Goal: Task Accomplishment & Management: Manage account settings

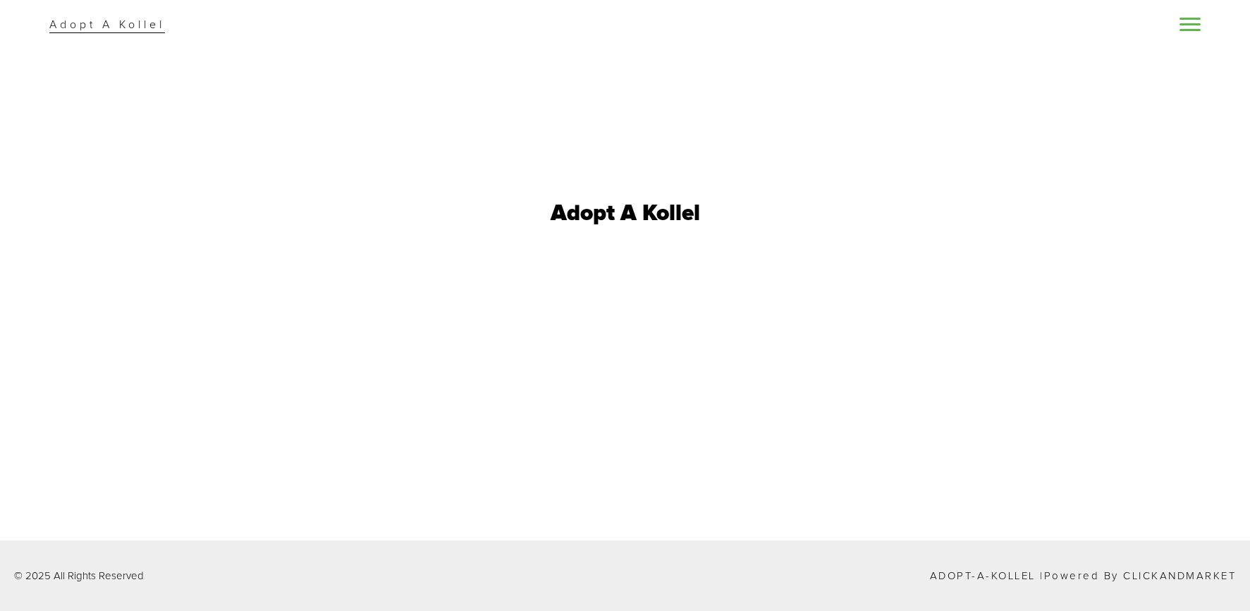
click at [127, 32] on p "Adopt A Kollel" at bounding box center [107, 24] width 116 height 17
click at [663, 211] on h1 "Adopt A Kollel" at bounding box center [625, 213] width 149 height 23
click at [990, 574] on p "Adopt-a-Kollel | Powered by ClickandMarket" at bounding box center [1083, 575] width 307 height 11
drag, startPoint x: 227, startPoint y: 26, endPoint x: 169, endPoint y: 26, distance: 58.5
click at [207, 26] on div "Adopt A Kollel" at bounding box center [625, 24] width 1250 height 49
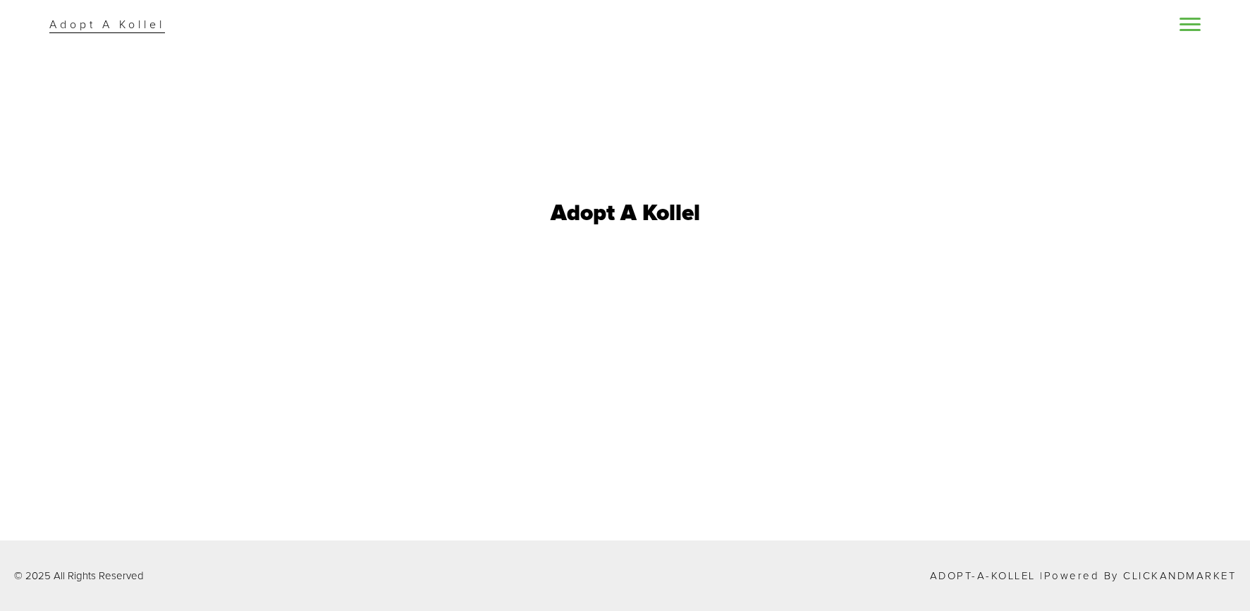
click at [125, 26] on p "Adopt A Kollel" at bounding box center [107, 24] width 116 height 17
click at [237, 59] on div "Adopt A Kollel" at bounding box center [625, 213] width 1250 height 427
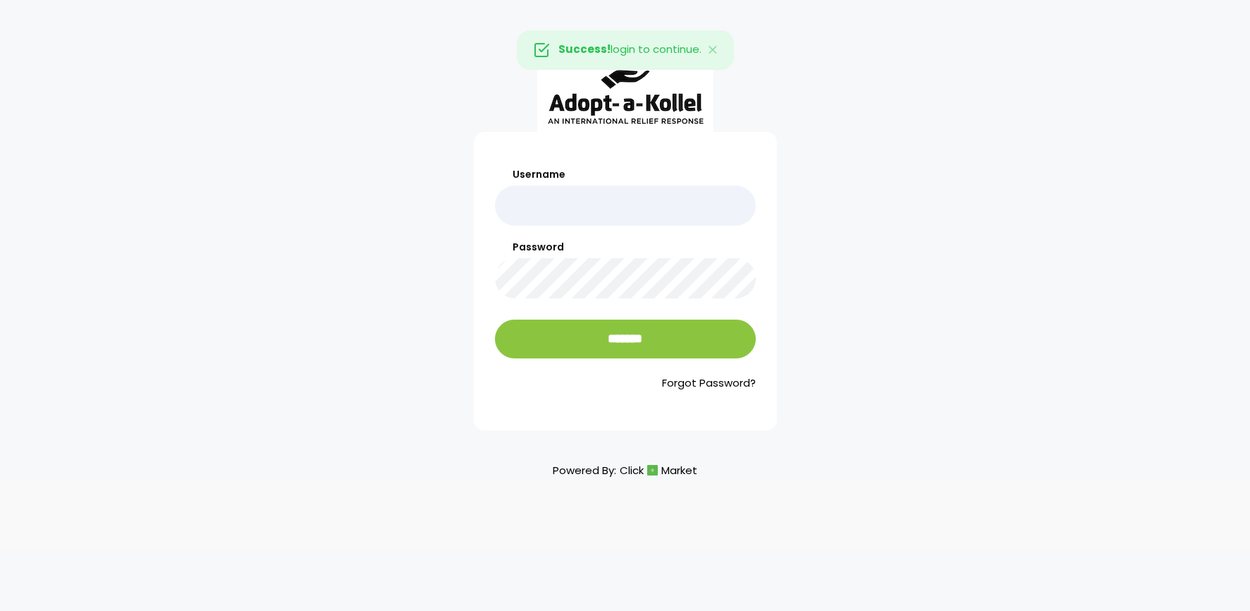
click at [568, 213] on input "Username" at bounding box center [625, 205] width 261 height 40
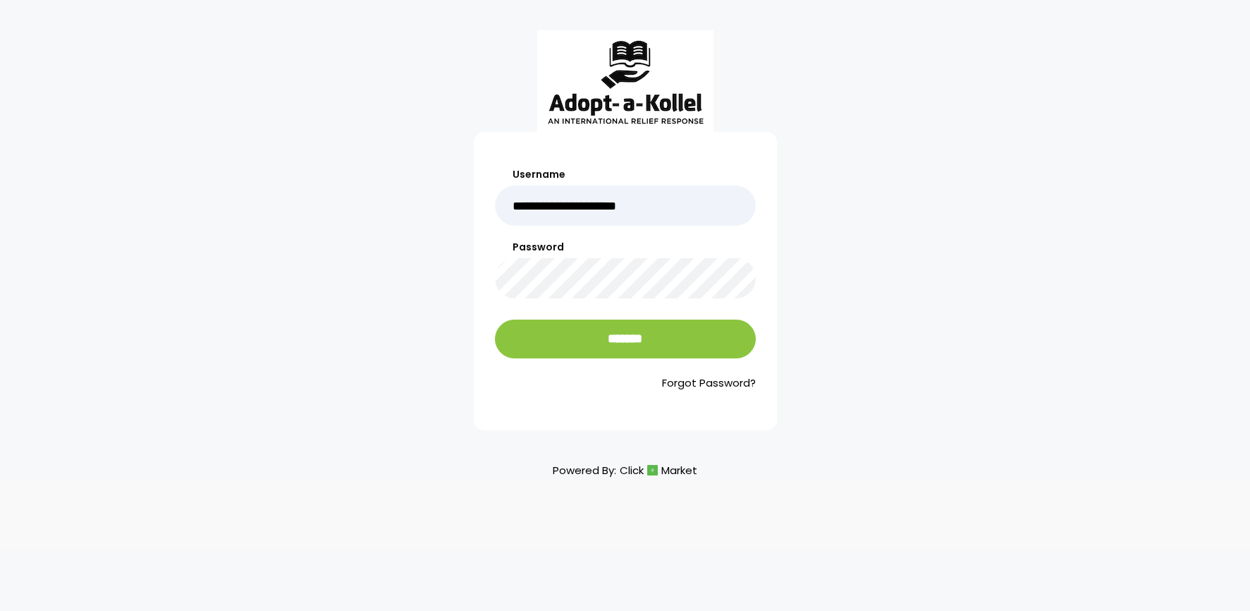
type input "**********"
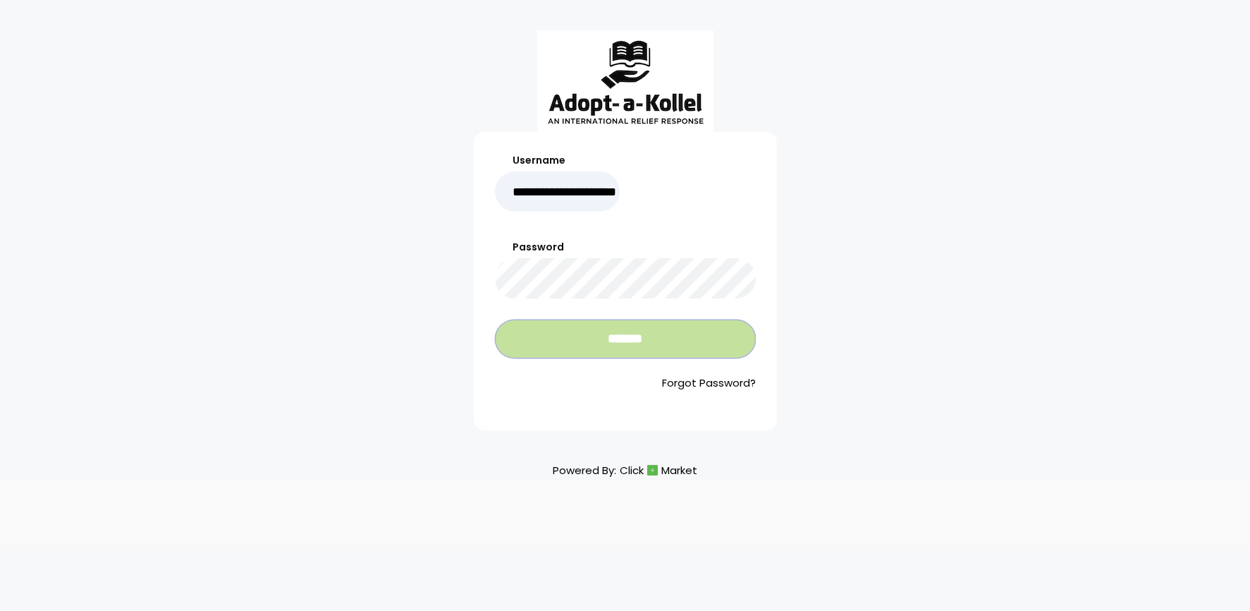
click at [594, 344] on input "*******" at bounding box center [625, 338] width 261 height 39
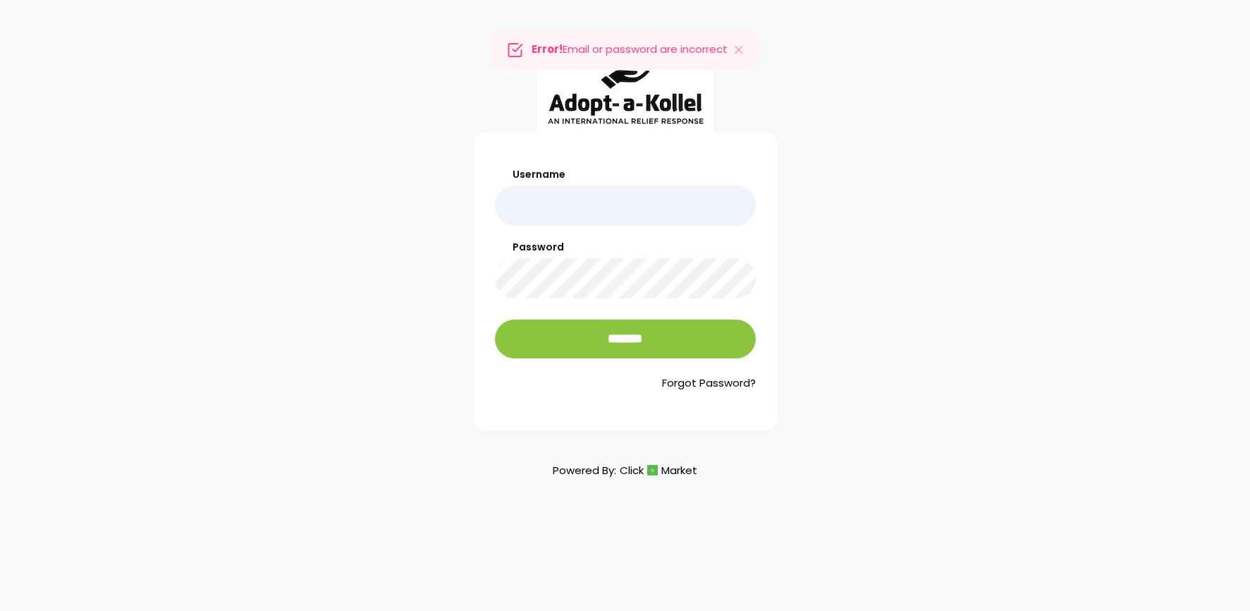
click at [606, 200] on input "Username" at bounding box center [625, 205] width 261 height 40
type input "**********"
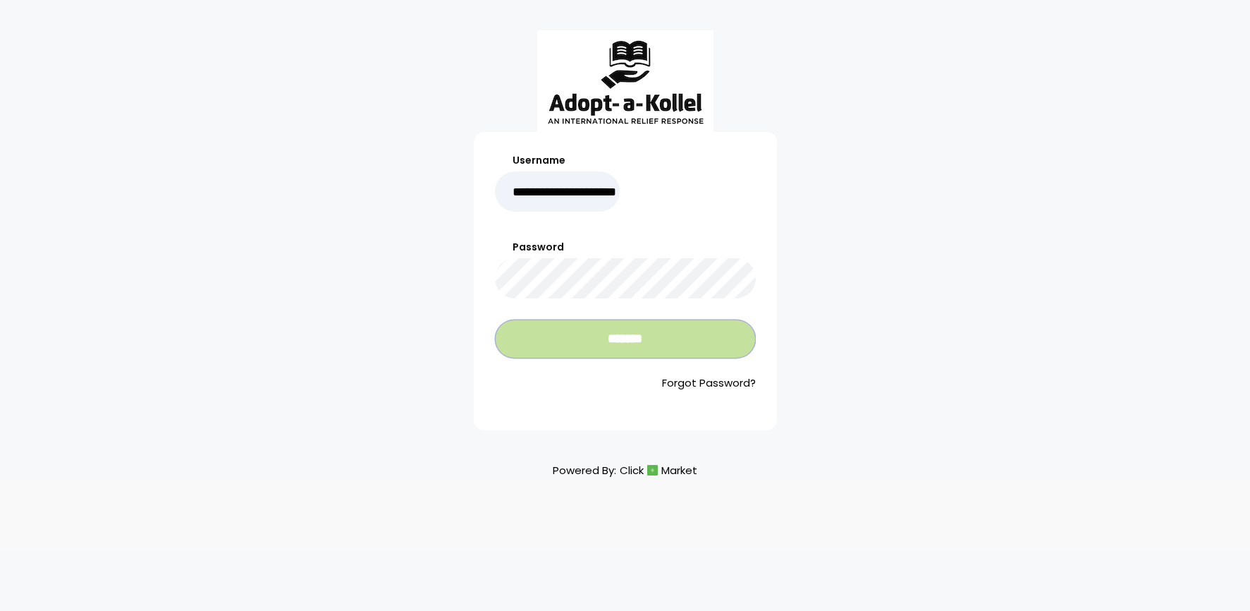
click at [616, 353] on input "*******" at bounding box center [625, 338] width 261 height 39
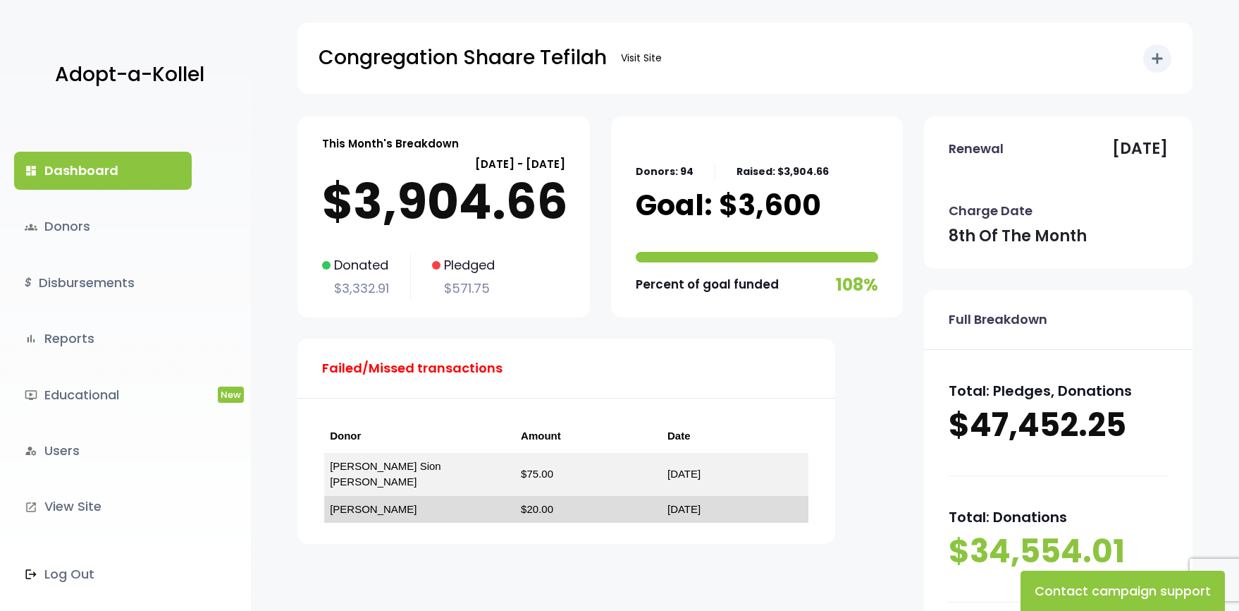
click at [386, 503] on link "JOEY CHEMTOB" at bounding box center [373, 509] width 87 height 12
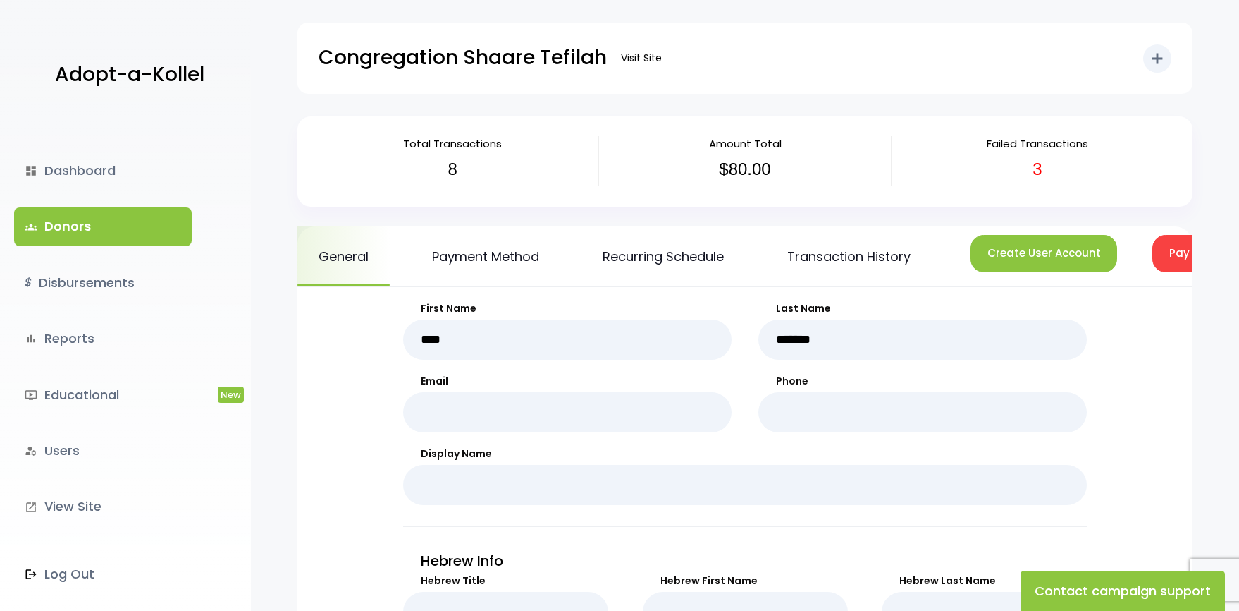
click at [1035, 178] on h3 "3" at bounding box center [1037, 169] width 271 height 20
click at [1036, 168] on h3 "3" at bounding box center [1037, 169] width 271 height 20
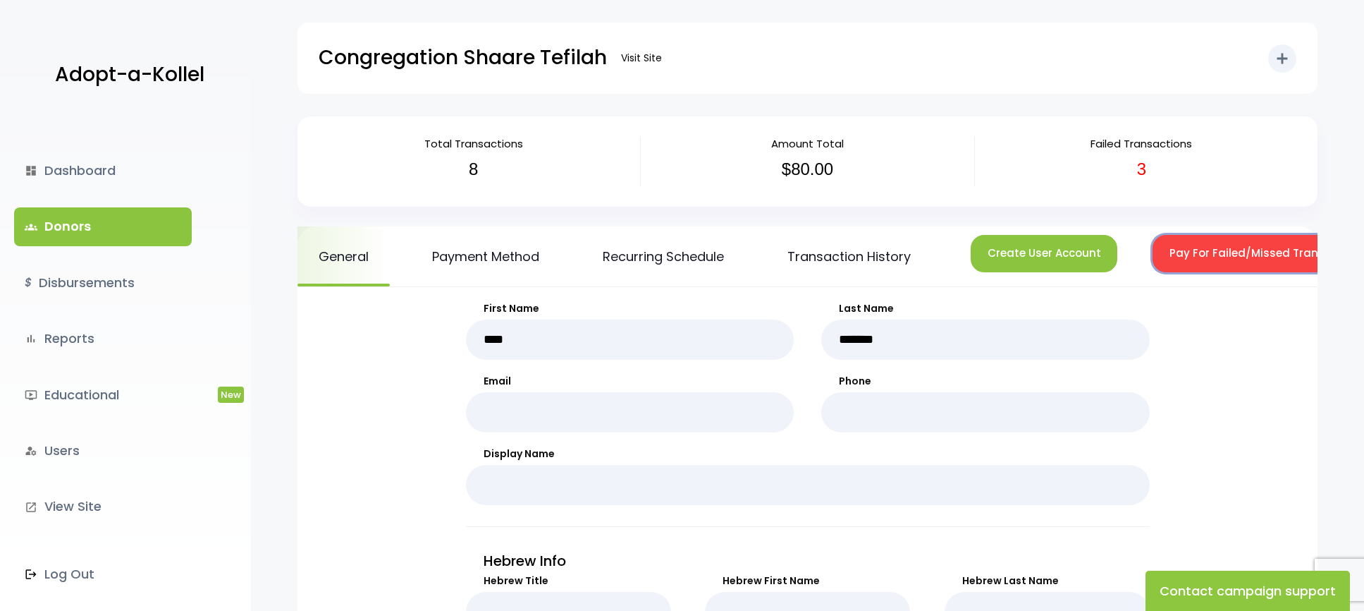
click at [1239, 262] on button "Pay For Failed/Missed Transactions" at bounding box center [1268, 253] width 231 height 37
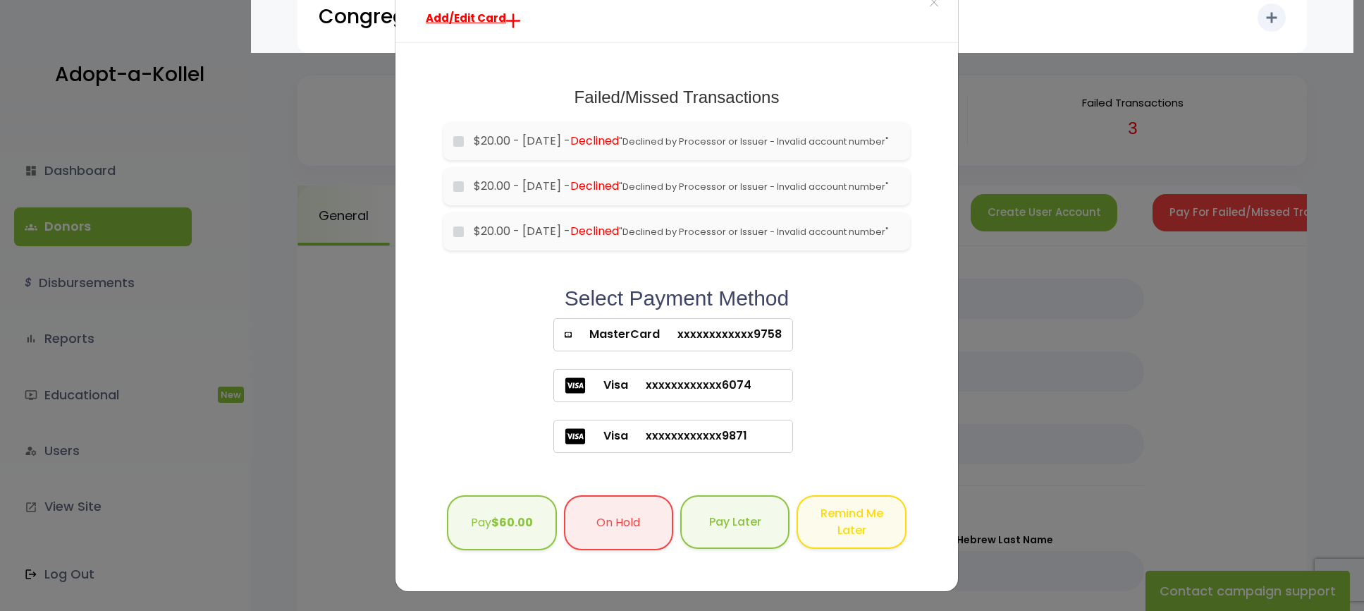
scroll to position [71, 0]
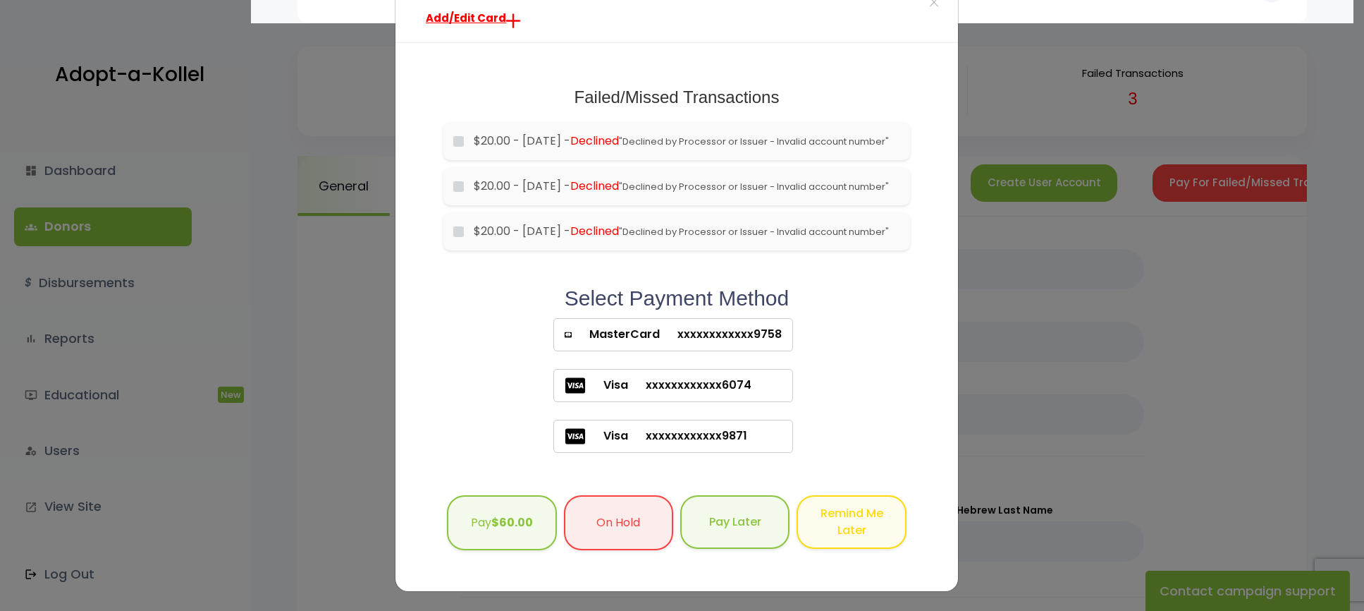
click at [735, 334] on span "xxxxxxxxxxxx9758" at bounding box center [721, 334] width 122 height 17
click at [488, 532] on button "Pay $60.00" at bounding box center [501, 522] width 109 height 56
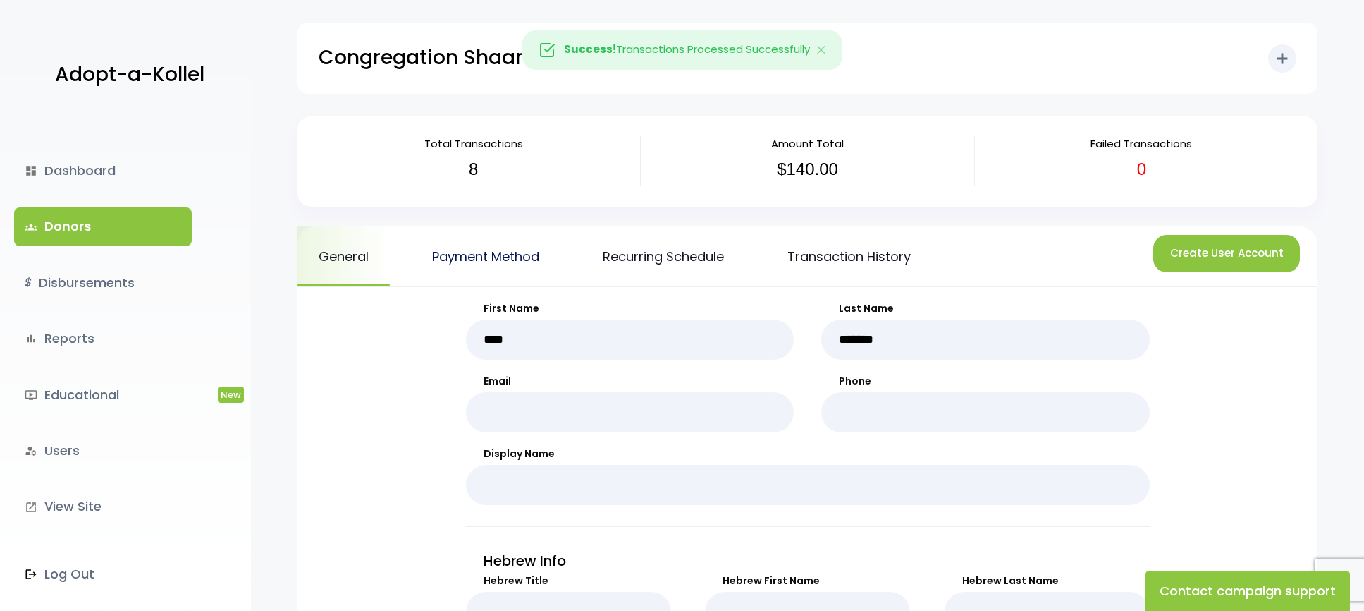
click at [536, 258] on link "Payment Method" at bounding box center [485, 256] width 149 height 60
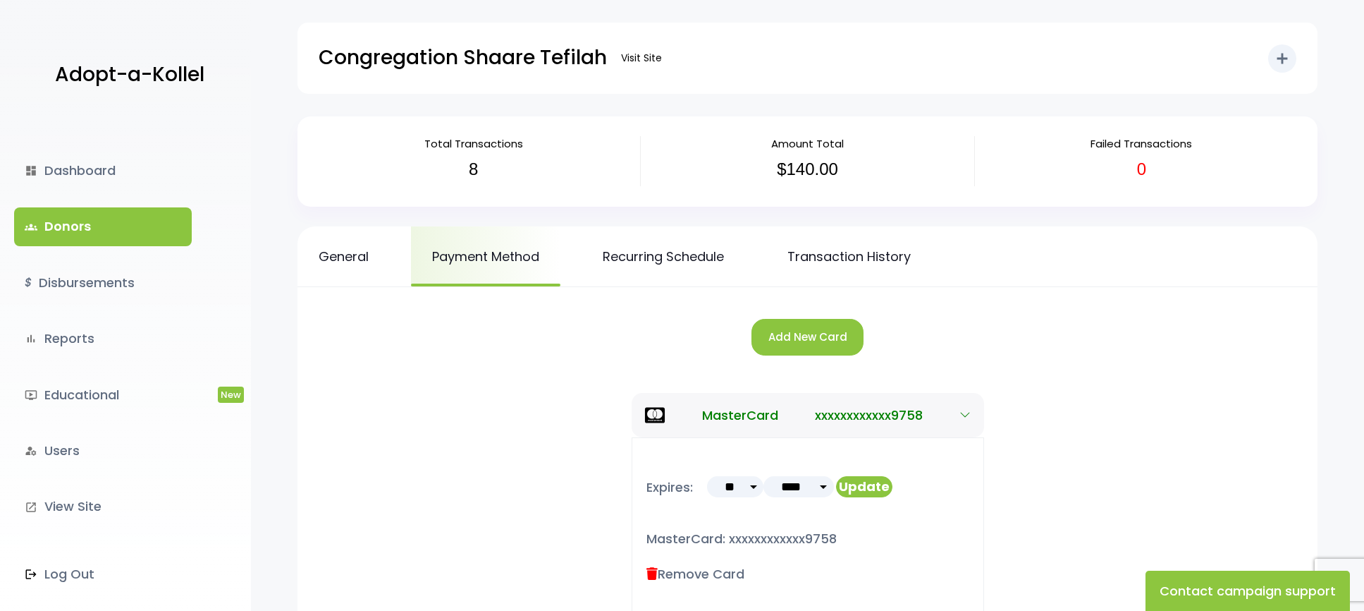
click at [64, 235] on link "groups Donors" at bounding box center [103, 226] width 178 height 38
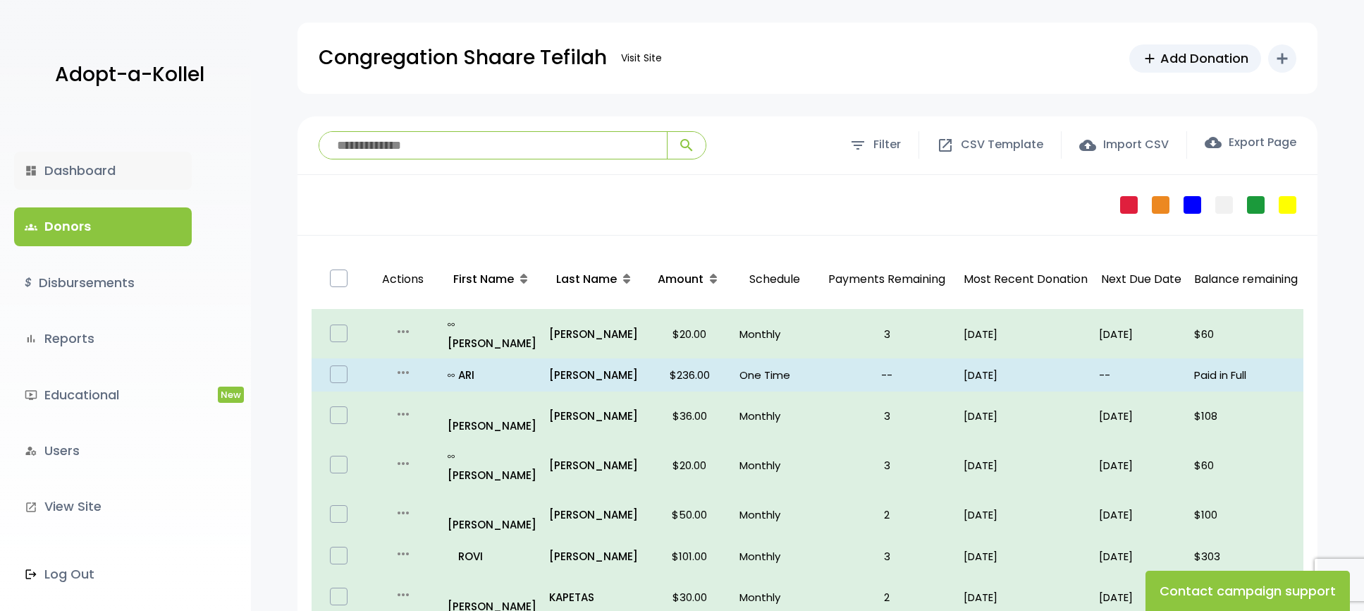
click at [75, 169] on link "dashboard Dashboard" at bounding box center [103, 171] width 178 height 38
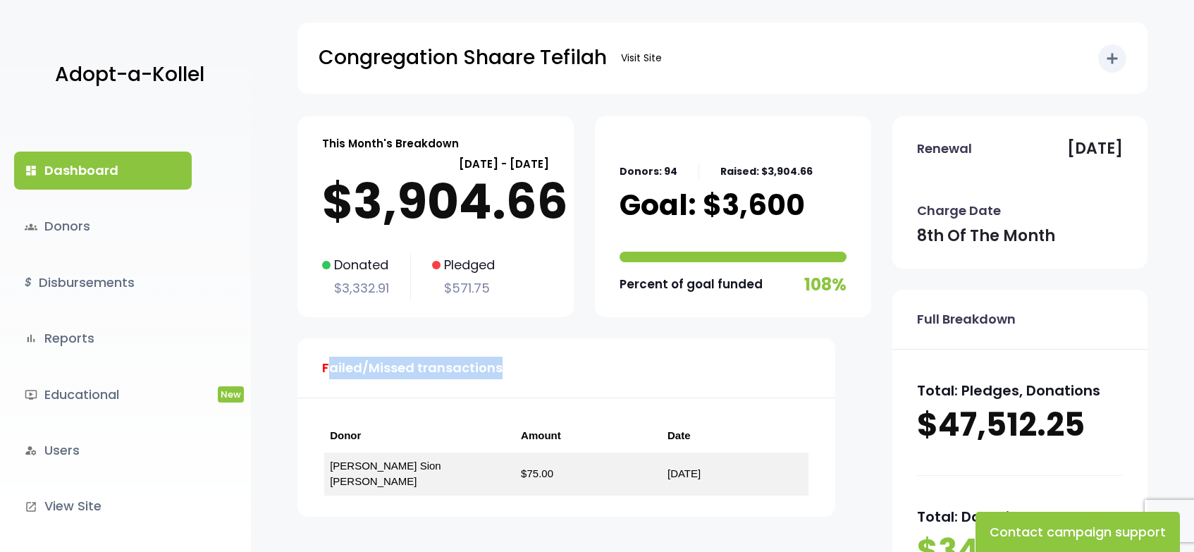
drag, startPoint x: 517, startPoint y: 376, endPoint x: 326, endPoint y: 367, distance: 191.3
click at [326, 367] on div "Failed/Missed transactions" at bounding box center [567, 368] width 538 height 60
click at [549, 369] on div "Failed/Missed transactions" at bounding box center [567, 368] width 538 height 60
click at [826, 382] on div "This Month's Breakdown August 08 - September 07 $3,904.66 Donated $3,332.91 Ple…" at bounding box center [585, 327] width 574 height 422
click at [82, 227] on link "groups Donors" at bounding box center [103, 226] width 178 height 38
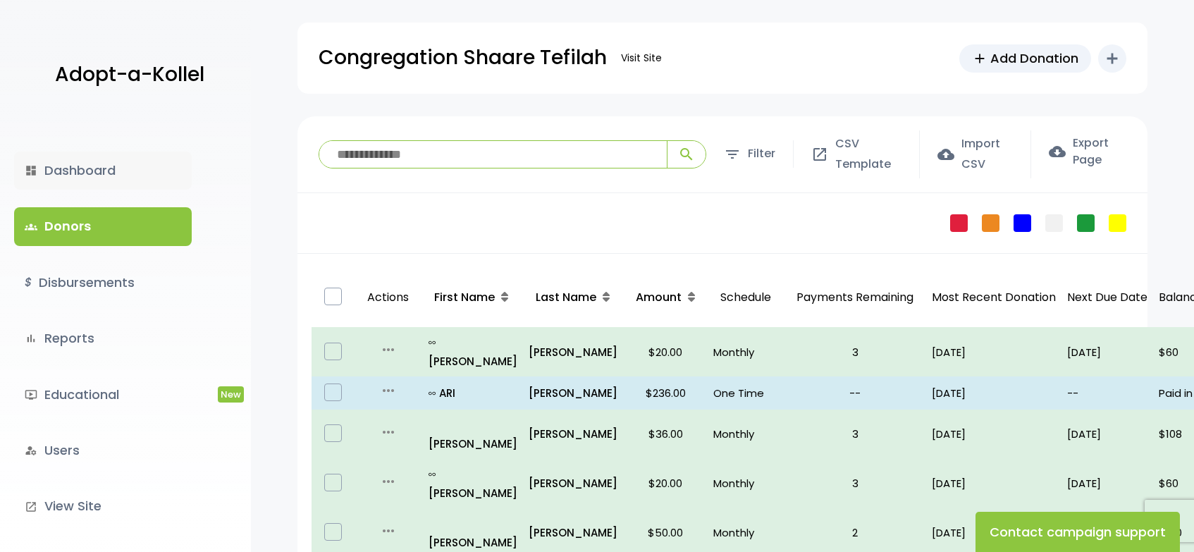
click at [110, 166] on link "dashboard Dashboard" at bounding box center [103, 171] width 178 height 38
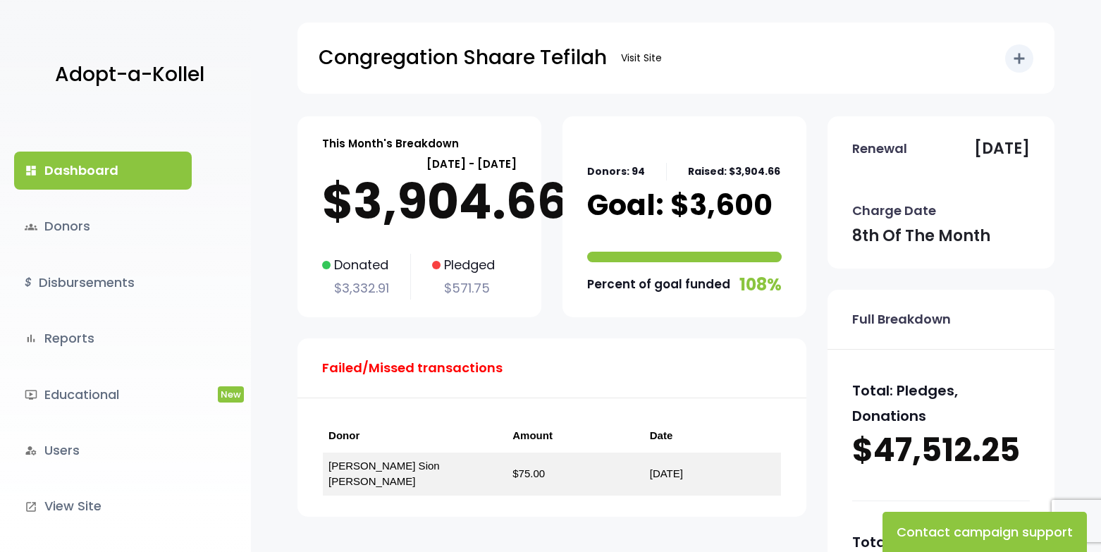
click at [1096, 44] on div "Congregation Shaare Tefilah Visit Site add Shortcuts person Donor attach_money …" at bounding box center [676, 47] width 850 height 94
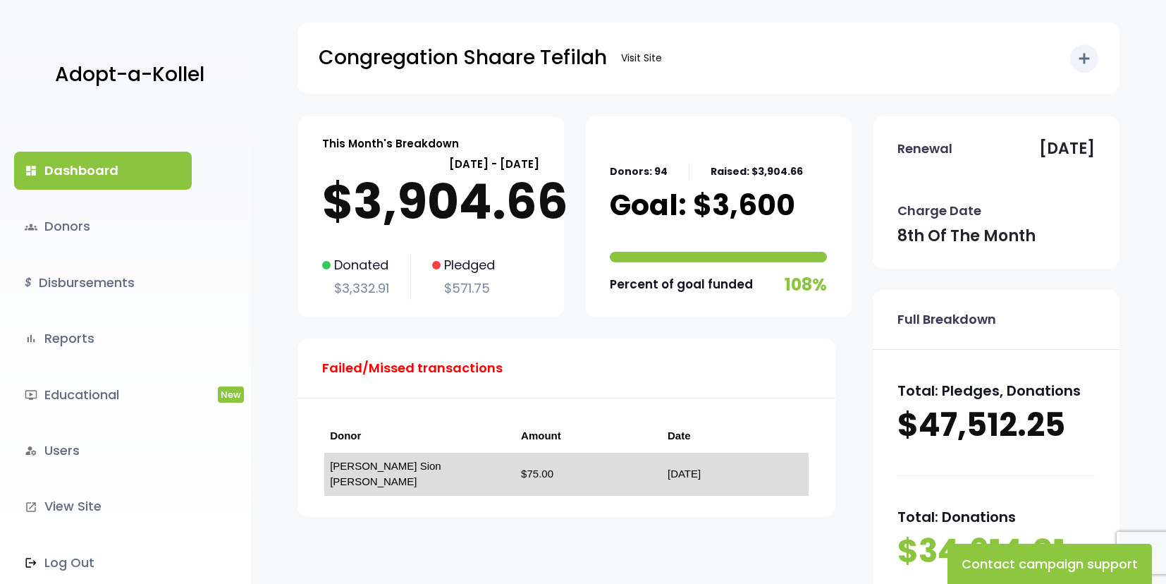
click at [390, 467] on link "Ben Sion Mevorach" at bounding box center [385, 474] width 111 height 28
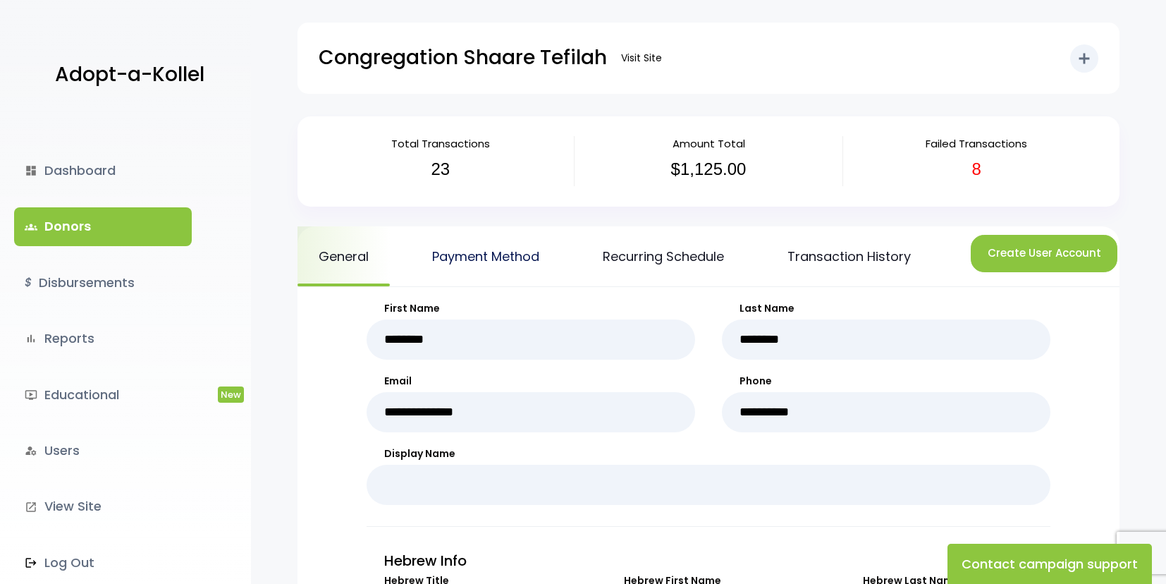
click at [528, 259] on link "Payment Method" at bounding box center [485, 256] width 149 height 60
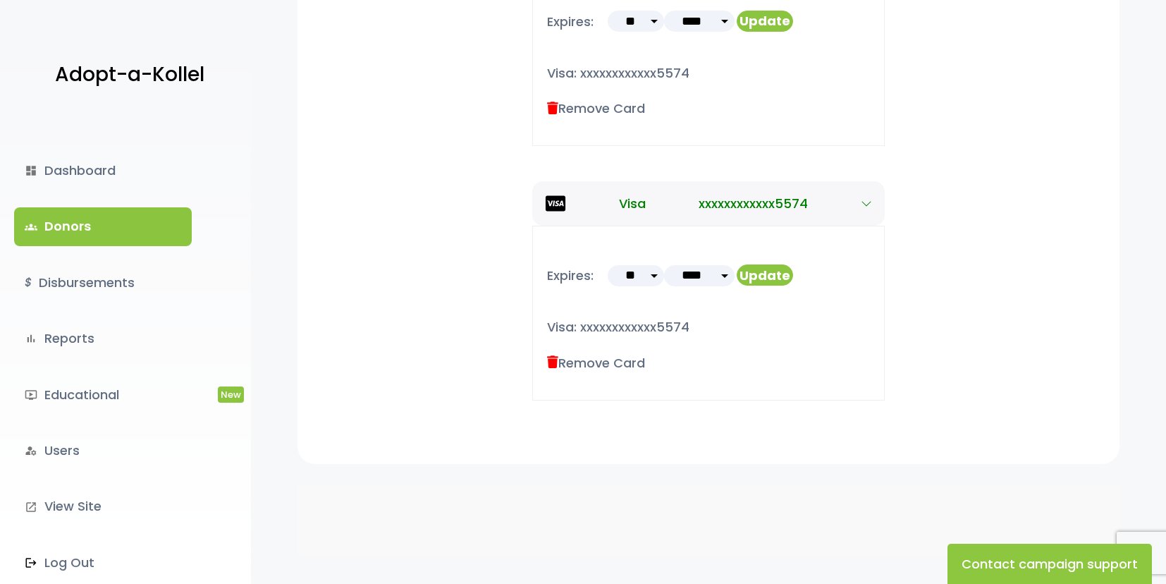
scroll to position [475, 0]
click at [596, 365] on label "Remove Card" at bounding box center [596, 362] width 98 height 19
click at [552, 359] on icon at bounding box center [552, 362] width 11 height 13
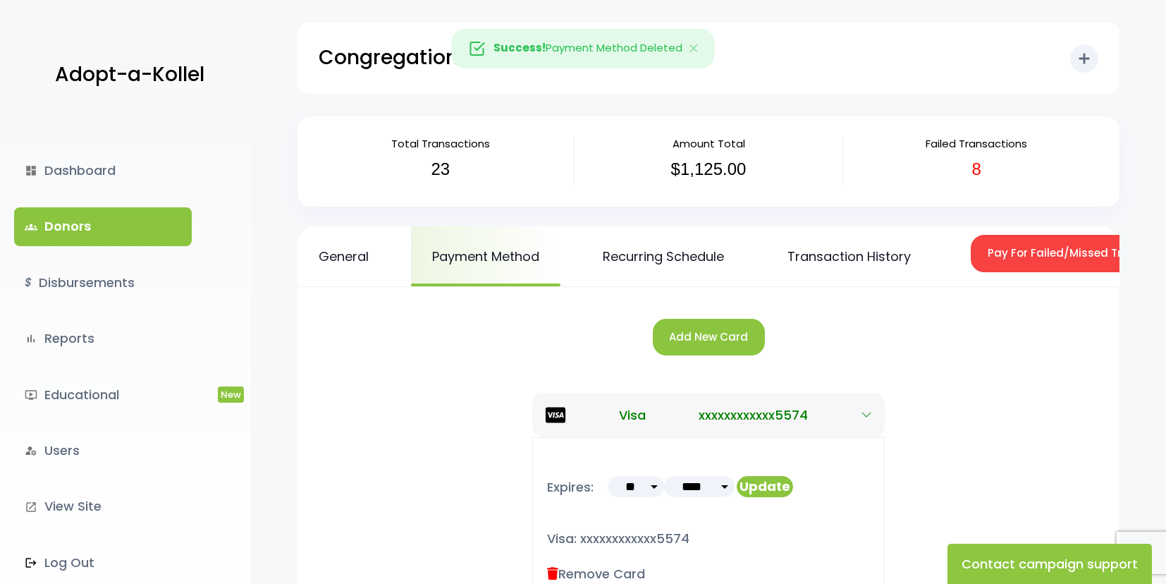
scroll to position [71, 0]
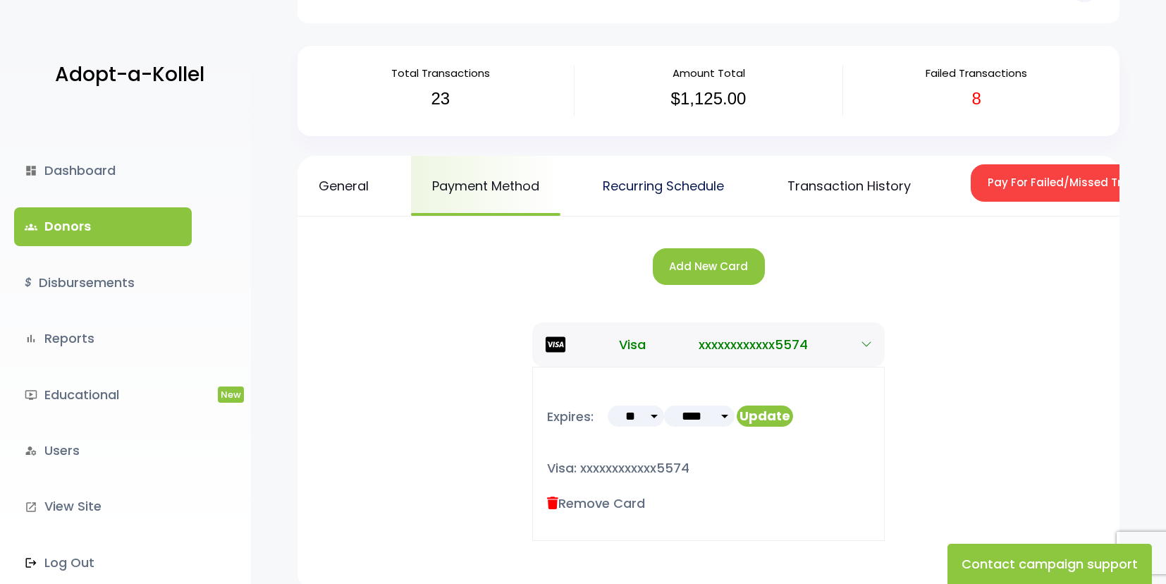
click at [671, 188] on link "Recurring Schedule" at bounding box center [664, 186] width 164 height 60
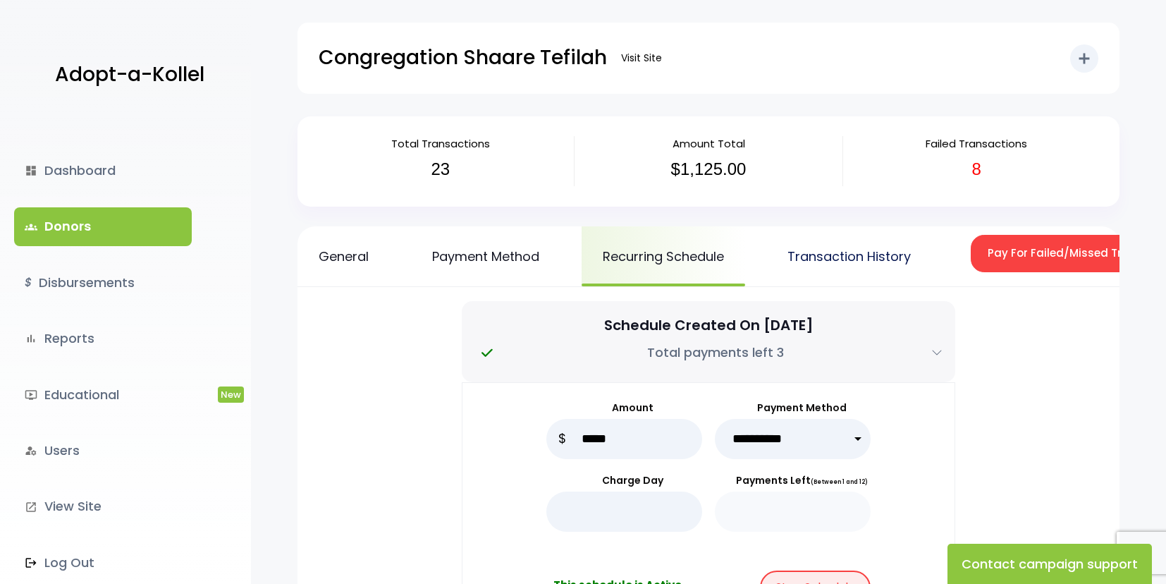
click at [869, 251] on link "Transaction History" at bounding box center [849, 256] width 166 height 60
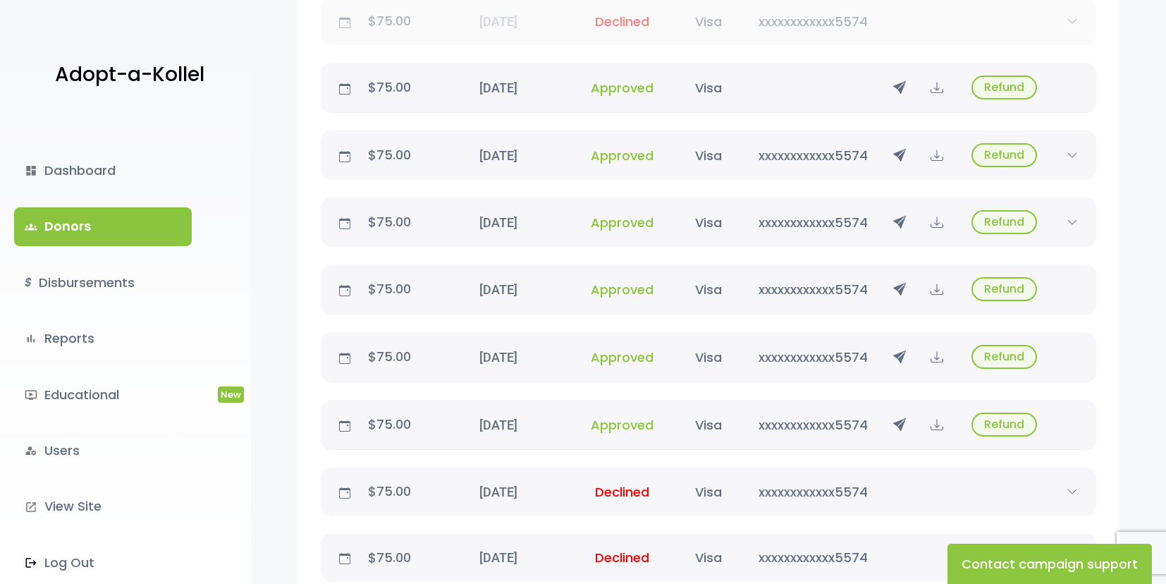
scroll to position [1277, 0]
